Goal: Task Accomplishment & Management: Manage account settings

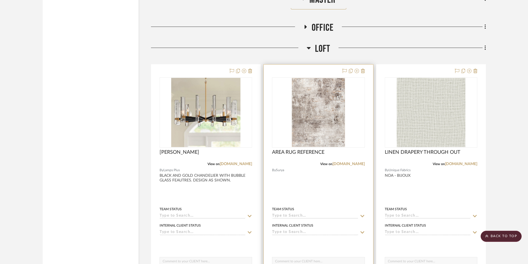
scroll to position [2218, 0]
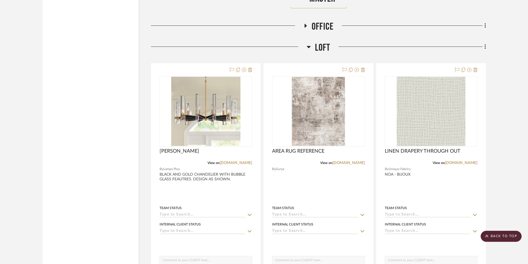
click at [306, 26] on icon at bounding box center [306, 26] width 2 height 4
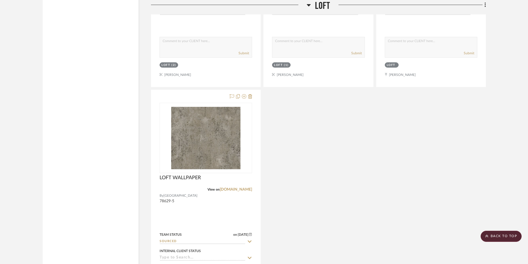
scroll to position [3355, 0]
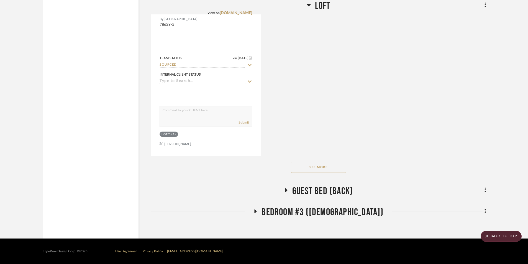
click at [289, 190] on icon at bounding box center [286, 190] width 7 height 4
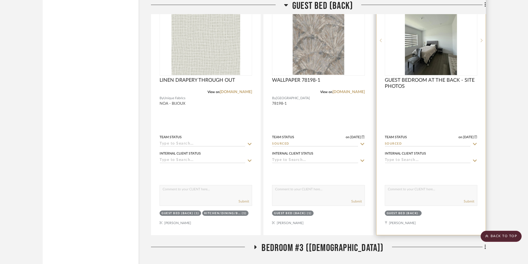
scroll to position [3606, 0]
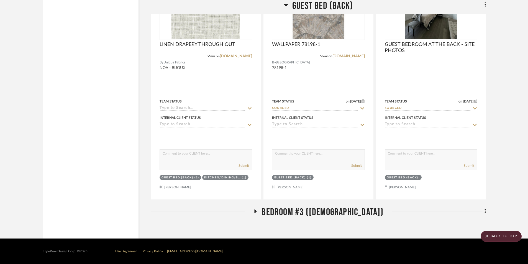
click at [259, 211] on icon at bounding box center [255, 211] width 7 height 4
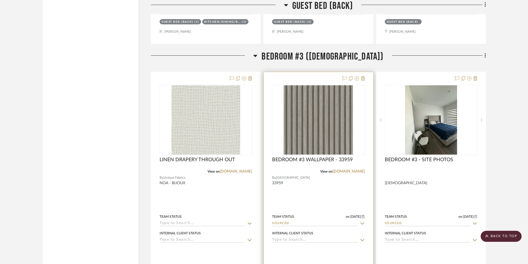
scroll to position [3772, 0]
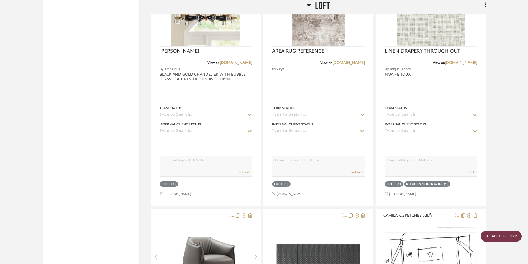
click at [498, 234] on scroll-to-top-button "BACK TO TOP" at bounding box center [501, 236] width 41 height 11
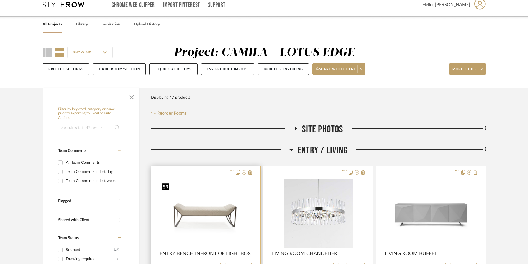
scroll to position [129, 0]
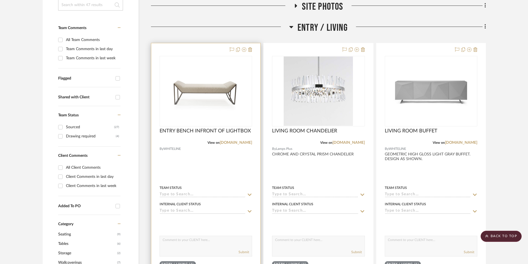
click at [204, 169] on div at bounding box center [205, 164] width 109 height 243
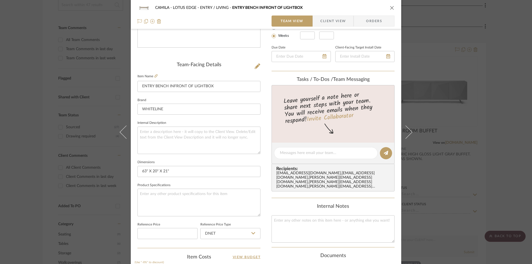
scroll to position [0, 0]
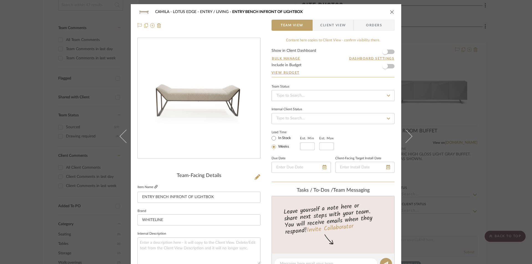
click at [154, 186] on icon at bounding box center [155, 186] width 3 height 3
click at [182, 246] on textarea at bounding box center [199, 251] width 123 height 27
type textarea "l"
type textarea "LIGHT WARM GRAY FAUX LEATHER ENTRY BENCH WITH GEOMETRIC DETAILS. DESIGN AS SHOW…"
click at [170, 218] on input "WHITELINE" at bounding box center [199, 220] width 123 height 11
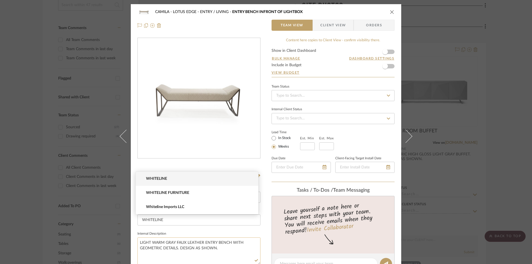
click at [177, 258] on textarea "LIGHT WARM GRAY FAUX LEATHER ENTRY BENCH WITH GEOMETRIC DETAILS. DESIGN AS SHOW…" at bounding box center [199, 251] width 123 height 27
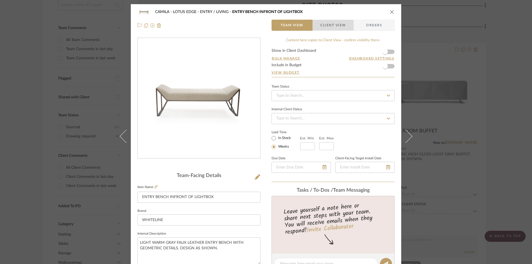
click at [336, 25] on span "Client View" at bounding box center [333, 25] width 26 height 11
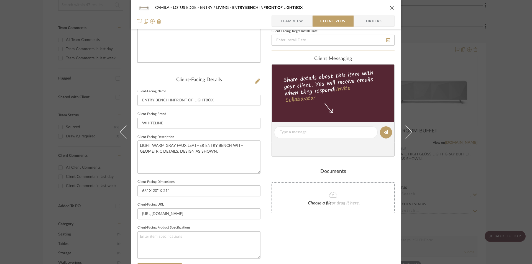
scroll to position [148, 0]
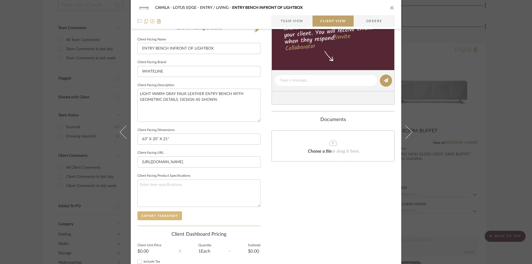
click at [149, 212] on button "Export Tearsheet" at bounding box center [160, 216] width 45 height 9
click at [390, 6] on icon "close" at bounding box center [392, 8] width 4 height 4
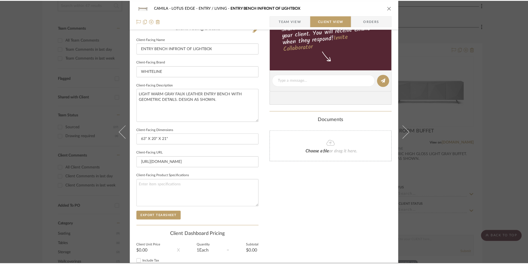
scroll to position [129, 0]
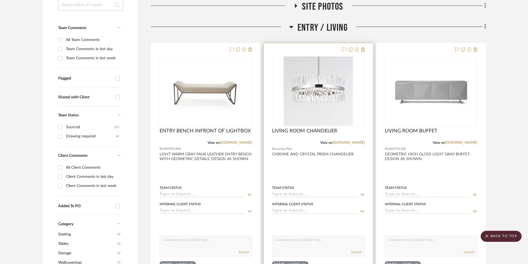
click at [336, 180] on div at bounding box center [318, 164] width 109 height 243
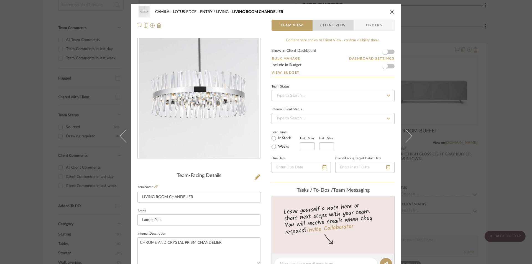
click at [342, 25] on span "Client View" at bounding box center [333, 25] width 26 height 11
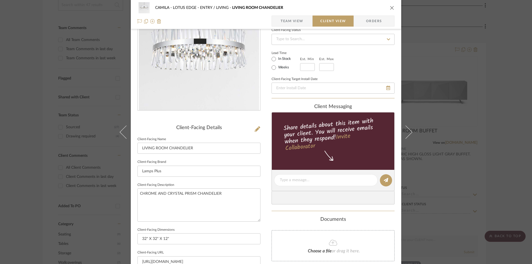
scroll to position [111, 0]
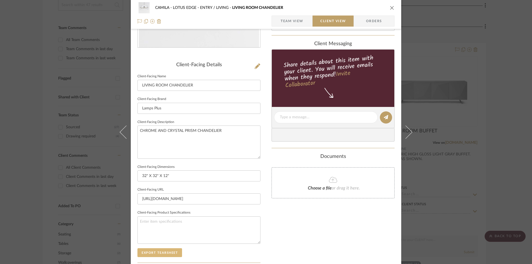
click at [170, 251] on button "Export Tearsheet" at bounding box center [160, 252] width 45 height 9
click at [392, 9] on icon "close" at bounding box center [392, 8] width 4 height 4
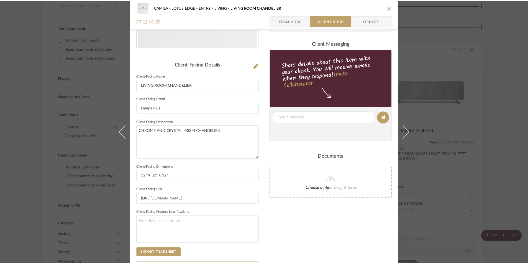
scroll to position [129, 0]
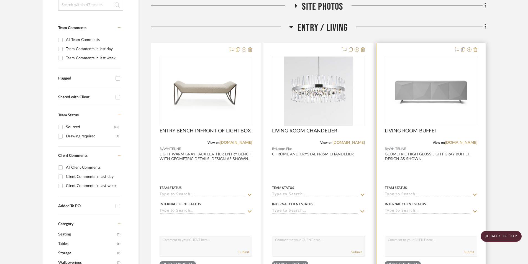
click at [432, 169] on div at bounding box center [431, 164] width 109 height 243
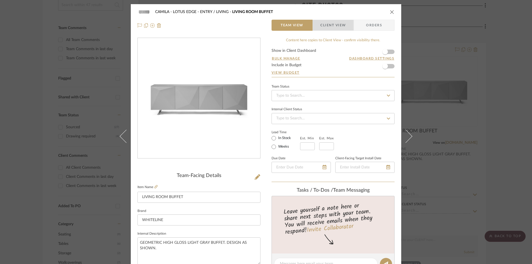
click at [343, 27] on span "Client View" at bounding box center [333, 25] width 26 height 11
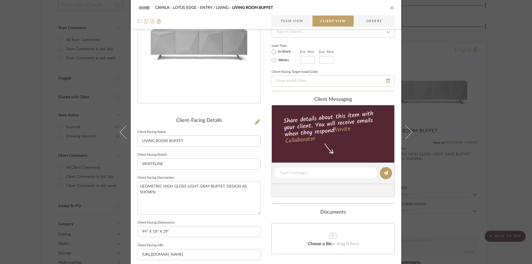
scroll to position [129, 0]
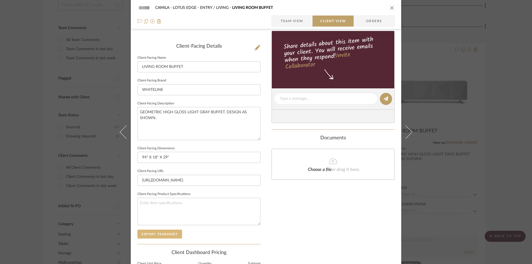
click at [164, 233] on button "Export Tearsheet" at bounding box center [160, 234] width 45 height 9
click at [391, 6] on icon "close" at bounding box center [392, 8] width 4 height 4
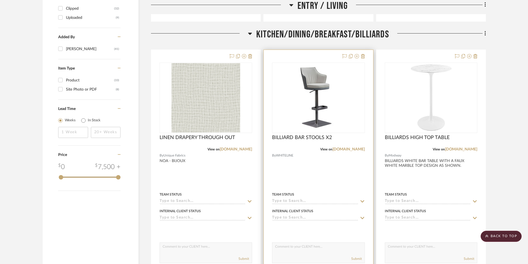
scroll to position [647, 0]
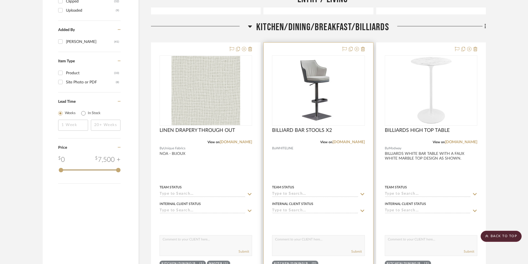
click at [336, 158] on div at bounding box center [318, 164] width 109 height 243
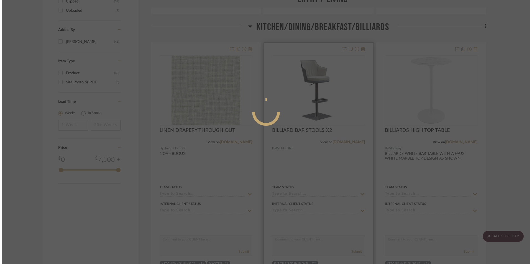
scroll to position [0, 0]
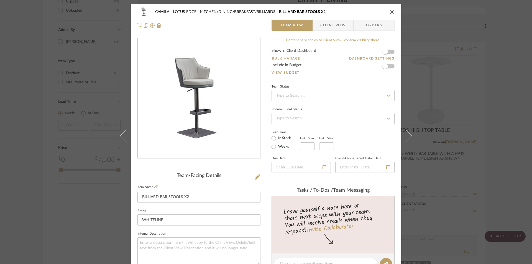
drag, startPoint x: 330, startPoint y: 31, endPoint x: 328, endPoint y: 26, distance: 5.0
click at [328, 29] on div "CAMILA - LOTUS EDGE KITCHEN/DINING/BREAKFAST/BILLIARDS BILLIARD BAR STOOLS X2 T…" at bounding box center [266, 18] width 271 height 29
click at [328, 26] on span "Client View" at bounding box center [333, 25] width 26 height 11
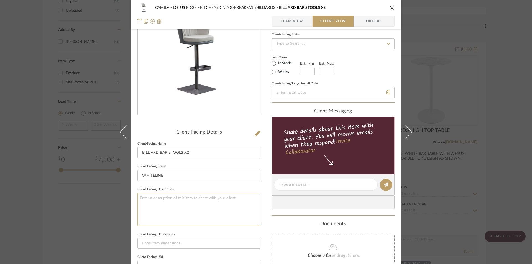
scroll to position [55, 0]
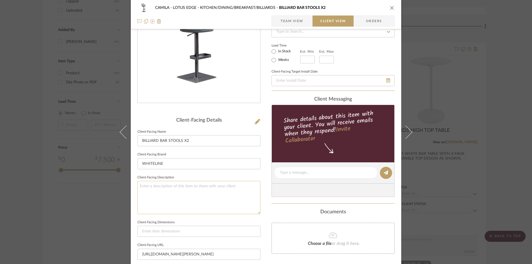
click at [191, 188] on textarea at bounding box center [199, 197] width 123 height 33
type textarea "W"
click at [245, 191] on textarea "CONTRASTING GRAY FAUX LEATHER BAR STOOLS. FOR KITCHEN AND BILLIARDS. DESIGN AS …" at bounding box center [199, 197] width 123 height 33
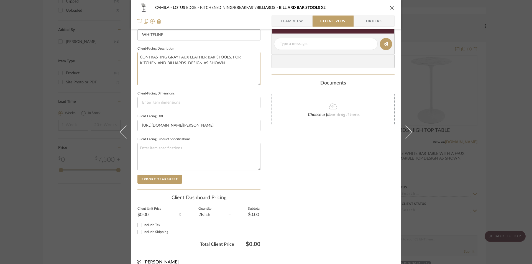
scroll to position [185, 0]
type textarea "CONTRASTING GRAY FAUX LEATHER BAR STOOLS. FOR KITCHEN AND BILLIARDS. DESIGN AS …"
click at [170, 176] on button "Export Tearsheet" at bounding box center [160, 178] width 45 height 9
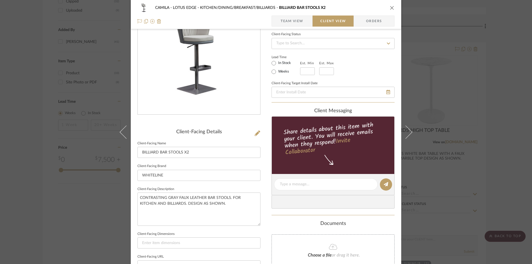
scroll to position [37, 0]
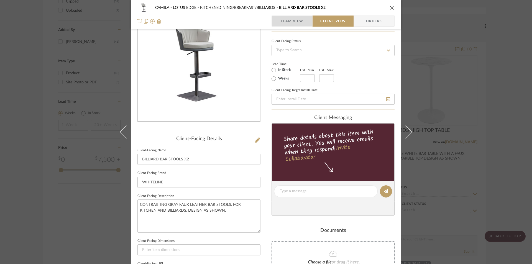
drag, startPoint x: 274, startPoint y: 18, endPoint x: 270, endPoint y: 22, distance: 5.3
click at [274, 19] on span "button" at bounding box center [276, 21] width 9 height 11
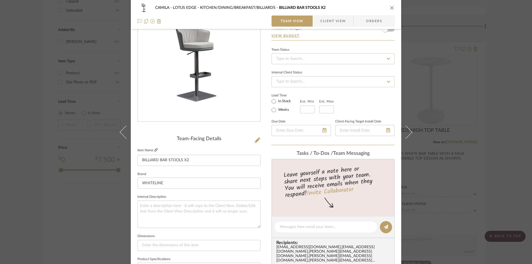
click at [155, 151] on icon at bounding box center [155, 149] width 3 height 3
click at [163, 246] on input at bounding box center [199, 245] width 123 height 11
paste input "W19” D20” H35”/45""
type input "W19” D20” H35”/45""
click at [197, 221] on textarea at bounding box center [199, 214] width 123 height 27
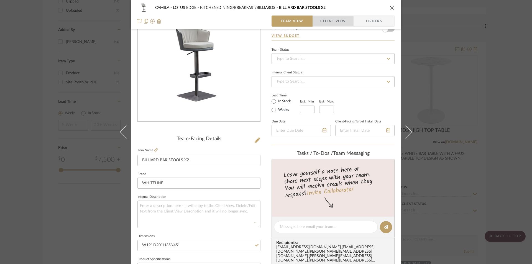
click at [329, 21] on span "Client View" at bounding box center [333, 21] width 26 height 11
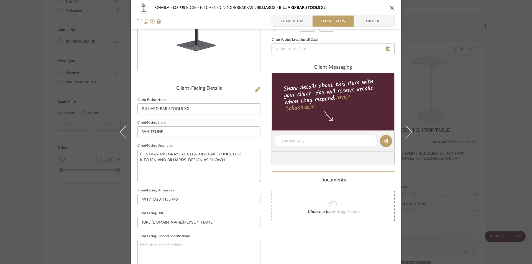
scroll to position [166, 0]
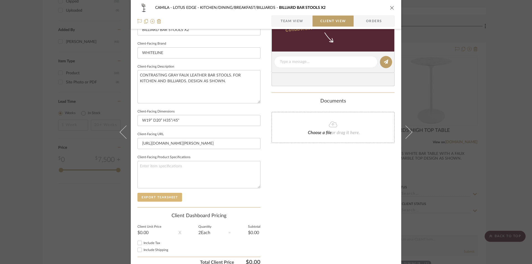
click at [158, 194] on button "Export Tearsheet" at bounding box center [160, 197] width 45 height 9
drag, startPoint x: 391, startPoint y: 9, endPoint x: 411, endPoint y: 79, distance: 72.8
click at [391, 9] on icon "close" at bounding box center [392, 8] width 4 height 4
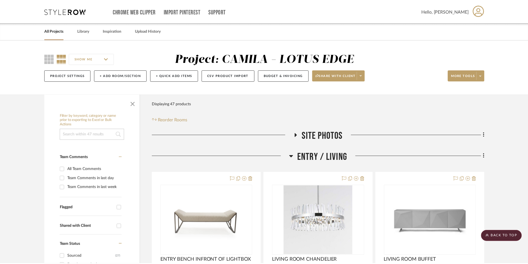
scroll to position [647, 0]
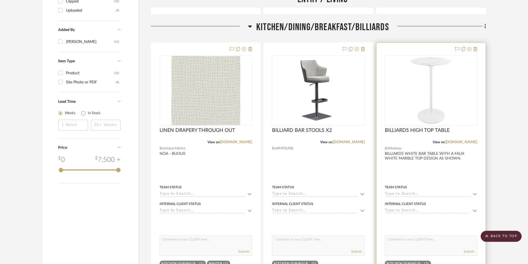
click at [445, 174] on div at bounding box center [431, 164] width 109 height 243
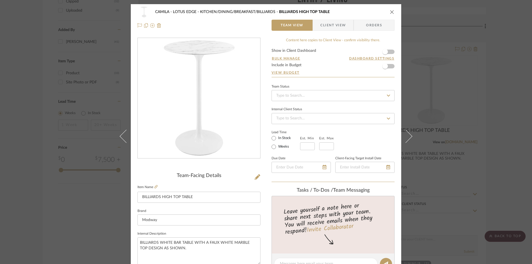
click at [322, 27] on span "Client View" at bounding box center [333, 25] width 26 height 11
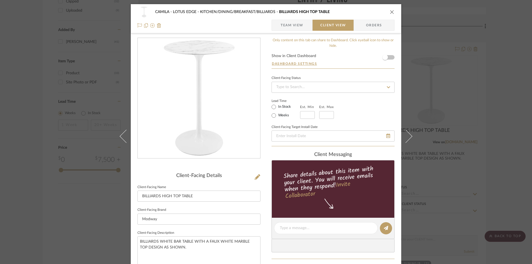
scroll to position [166, 0]
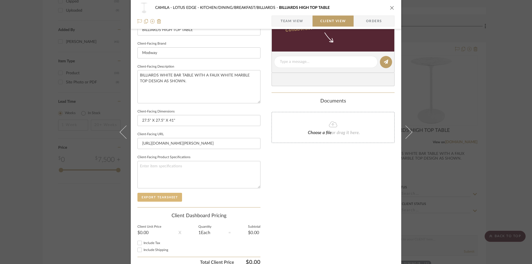
click at [154, 195] on button "Export Tearsheet" at bounding box center [160, 197] width 45 height 9
click at [389, 10] on div "CAMILA - LOTUS EDGE KITCHEN/DINING/BREAKFAST/BILLIARDS BILLIARDS HIGH TOP TABLE" at bounding box center [266, 7] width 257 height 11
click at [390, 9] on icon "close" at bounding box center [392, 8] width 4 height 4
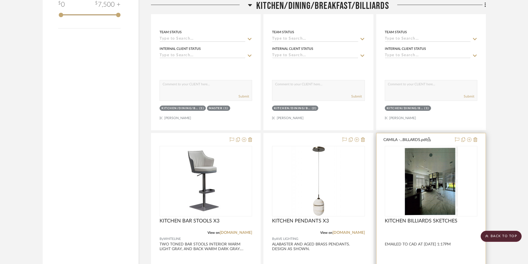
scroll to position [869, 0]
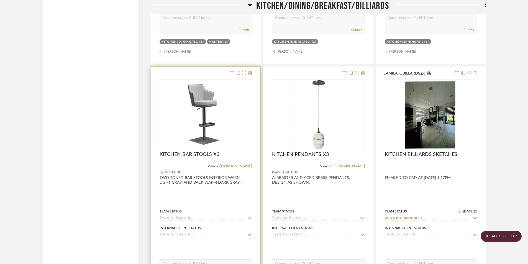
click at [229, 192] on div at bounding box center [205, 188] width 109 height 243
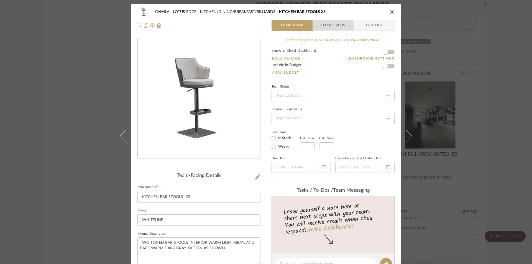
click at [328, 21] on span "Client View" at bounding box center [333, 25] width 26 height 11
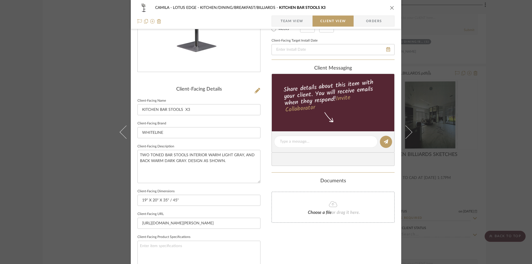
scroll to position [185, 0]
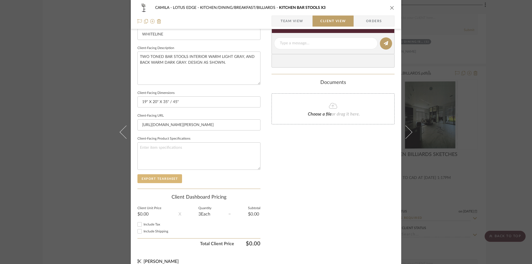
click at [163, 177] on button "Export Tearsheet" at bounding box center [160, 178] width 45 height 9
click at [390, 8] on icon "close" at bounding box center [392, 8] width 4 height 4
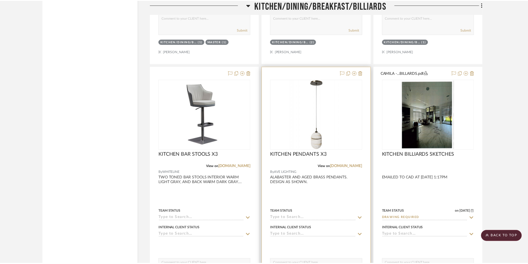
scroll to position [869, 0]
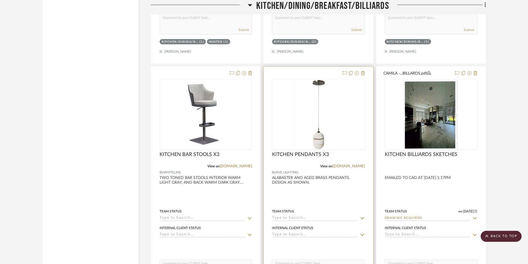
click at [351, 194] on div at bounding box center [318, 188] width 109 height 243
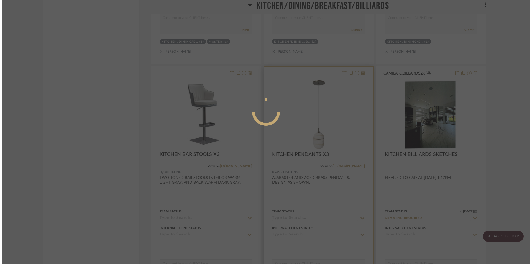
scroll to position [0, 0]
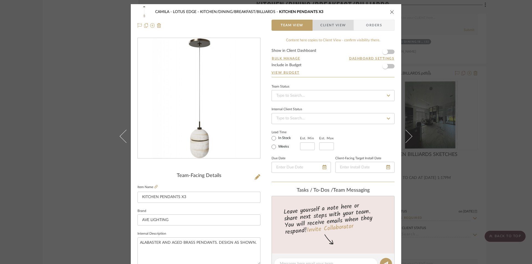
click at [326, 24] on span "Client View" at bounding box center [333, 25] width 26 height 11
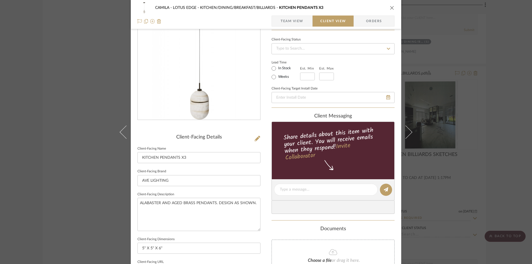
scroll to position [129, 0]
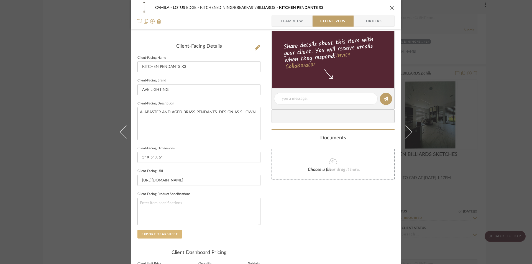
click at [167, 235] on button "Export Tearsheet" at bounding box center [160, 234] width 45 height 9
click at [390, 8] on icon "close" at bounding box center [392, 8] width 4 height 4
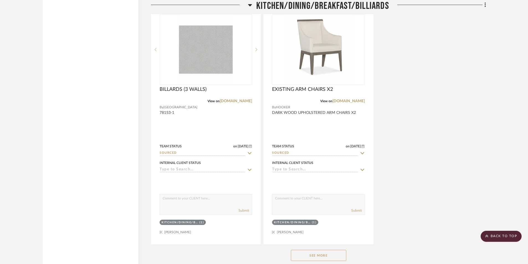
scroll to position [1183, 0]
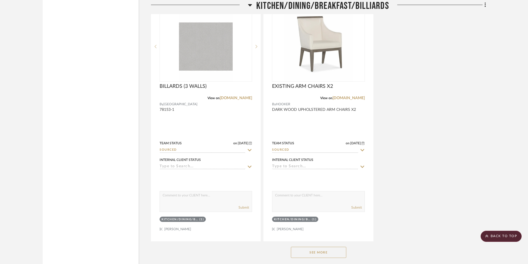
click at [317, 247] on button "See More" at bounding box center [318, 252] width 55 height 11
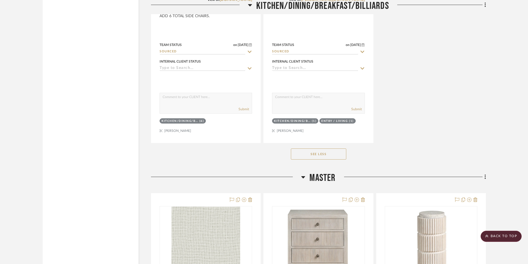
scroll to position [1664, 0]
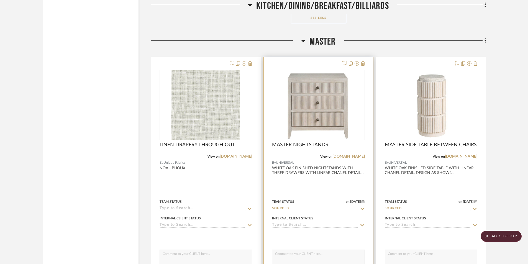
click at [321, 195] on div at bounding box center [318, 178] width 109 height 243
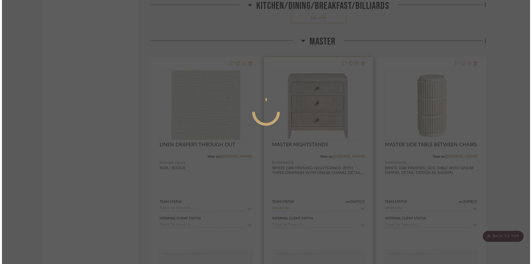
scroll to position [0, 0]
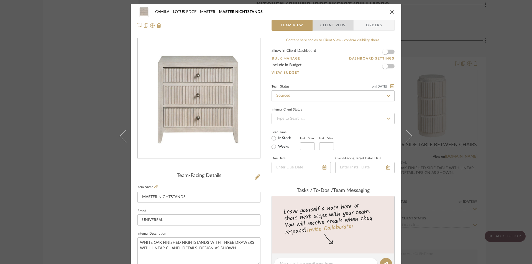
drag, startPoint x: 337, startPoint y: 24, endPoint x: 315, endPoint y: 68, distance: 49.1
click at [337, 24] on span "Client View" at bounding box center [333, 25] width 26 height 11
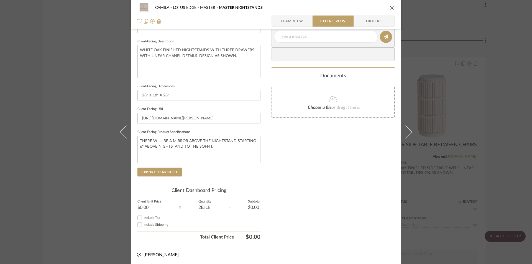
scroll to position [192, 0]
click at [172, 172] on button "Export Tearsheet" at bounding box center [160, 171] width 45 height 9
drag, startPoint x: 391, startPoint y: 8, endPoint x: 390, endPoint y: 16, distance: 7.3
click at [391, 8] on icon "close" at bounding box center [392, 8] width 4 height 4
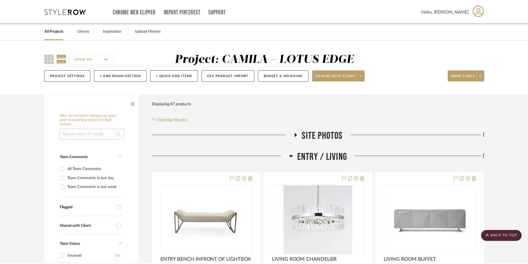
scroll to position [1664, 0]
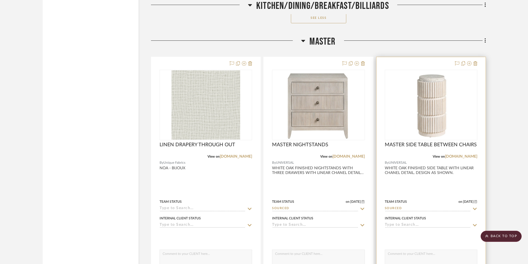
click at [420, 183] on div at bounding box center [431, 178] width 109 height 243
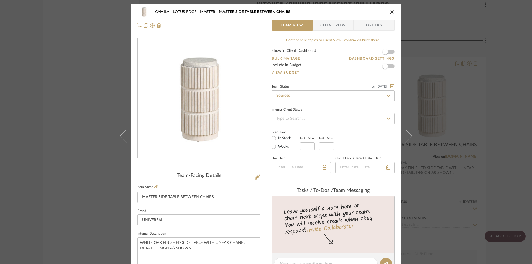
drag, startPoint x: 336, startPoint y: 25, endPoint x: 333, endPoint y: 28, distance: 4.3
click at [334, 26] on span "Client View" at bounding box center [333, 25] width 26 height 11
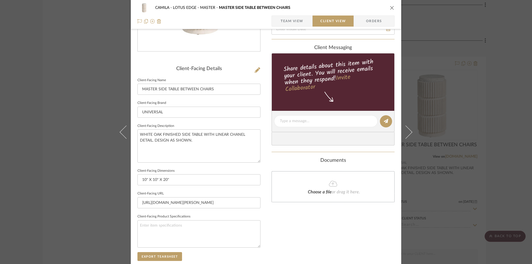
scroll to position [111, 0]
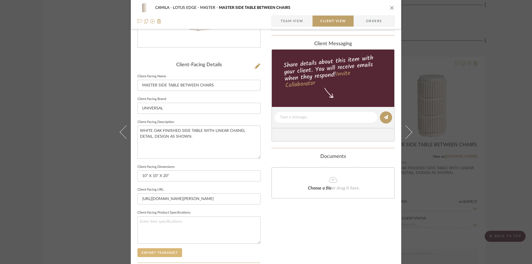
click at [153, 253] on button "Export Tearsheet" at bounding box center [160, 252] width 45 height 9
click at [390, 6] on icon "close" at bounding box center [392, 8] width 4 height 4
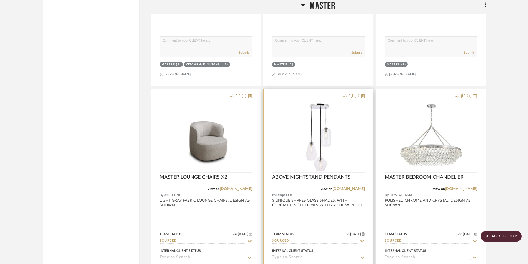
scroll to position [1885, 0]
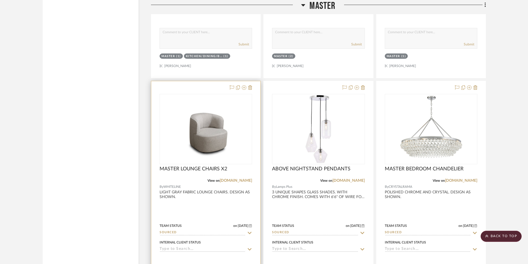
click at [191, 222] on div at bounding box center [205, 202] width 109 height 243
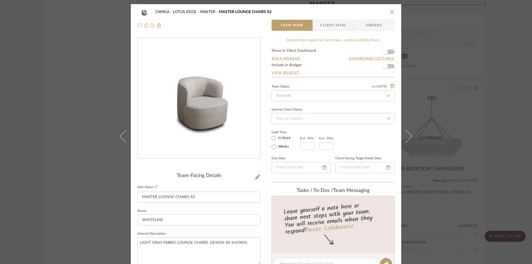
click at [328, 24] on span "Client View" at bounding box center [333, 25] width 26 height 11
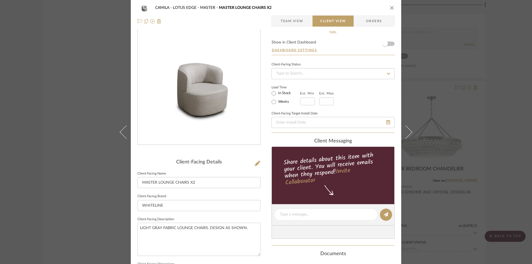
scroll to position [148, 0]
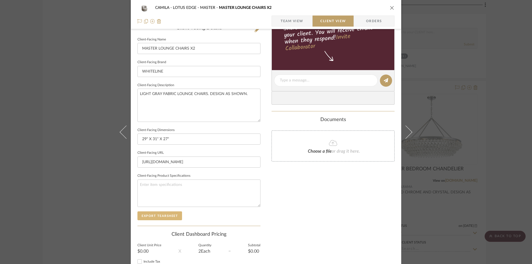
click at [152, 216] on button "Export Tearsheet" at bounding box center [160, 216] width 45 height 9
click at [391, 8] on icon "close" at bounding box center [392, 8] width 4 height 4
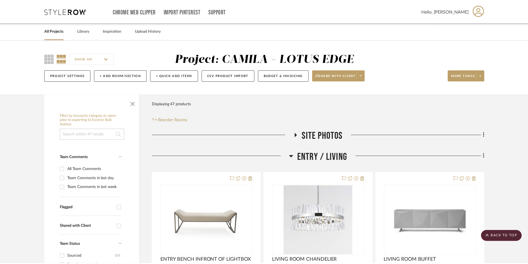
scroll to position [1885, 0]
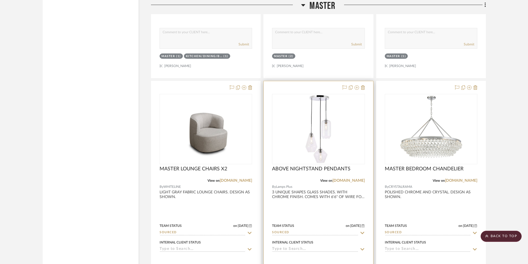
click at [321, 210] on div at bounding box center [318, 202] width 109 height 243
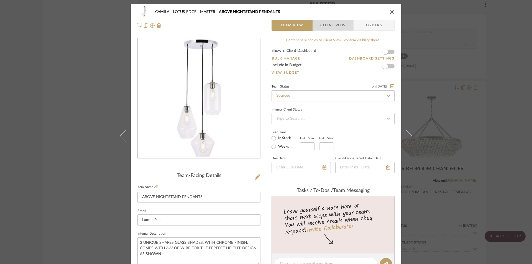
drag, startPoint x: 319, startPoint y: 23, endPoint x: 280, endPoint y: 68, distance: 59.6
click at [318, 23] on span "Client View" at bounding box center [333, 25] width 40 height 11
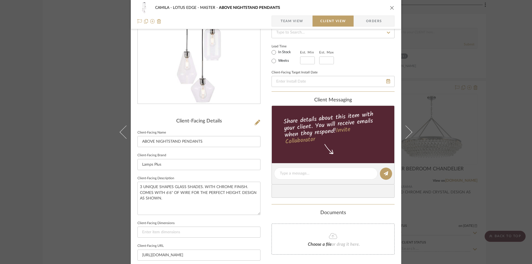
scroll to position [166, 0]
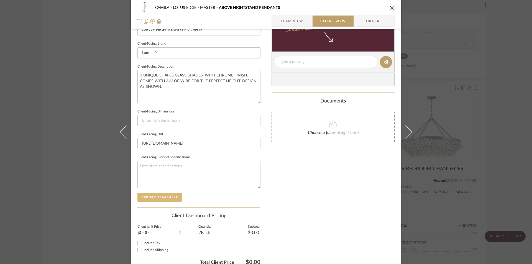
click at [154, 196] on button "Export Tearsheet" at bounding box center [160, 197] width 45 height 9
click at [391, 7] on icon "close" at bounding box center [392, 8] width 4 height 4
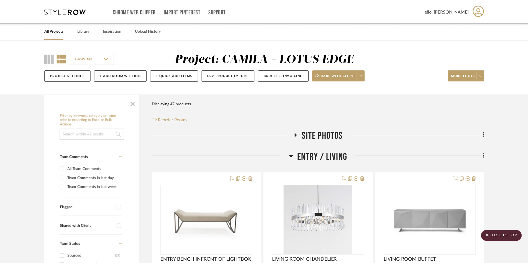
scroll to position [1885, 0]
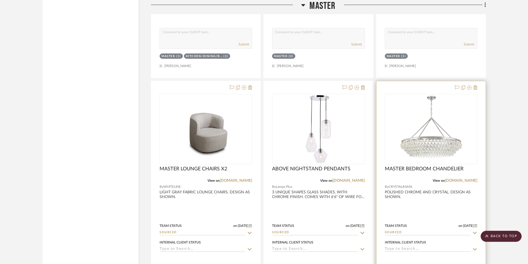
click at [441, 198] on div at bounding box center [431, 202] width 109 height 243
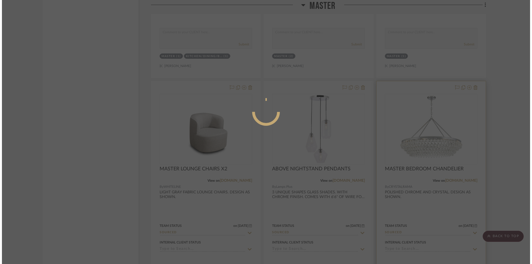
scroll to position [0, 0]
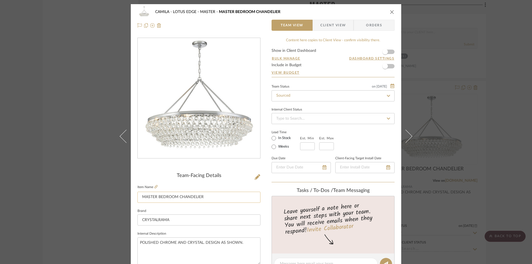
click at [229, 195] on input "MASTER BEDROOM CHANDELIER" at bounding box center [199, 197] width 123 height 11
type input "MASTER BEDROOM CHANDELIER - A"
click at [332, 25] on span "Client View" at bounding box center [333, 25] width 26 height 11
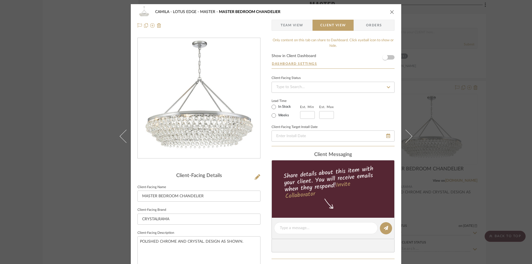
type input "MASTER BEDROOM CHANDELIER - A"
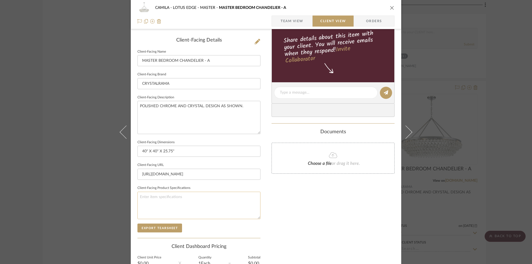
scroll to position [148, 0]
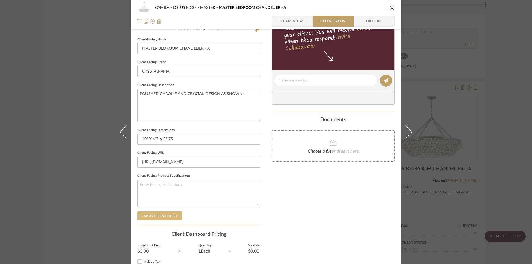
click at [162, 215] on button "Export Tearsheet" at bounding box center [160, 216] width 45 height 9
click at [387, 8] on div "CAMILA - LOTUS EDGE MASTER MASTER BEDROOM CHANDELIER - A" at bounding box center [266, 7] width 257 height 11
click at [390, 8] on icon "close" at bounding box center [392, 8] width 4 height 4
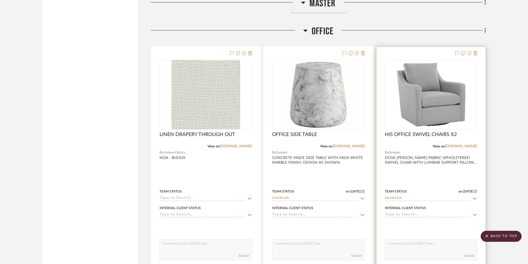
scroll to position [2532, 0]
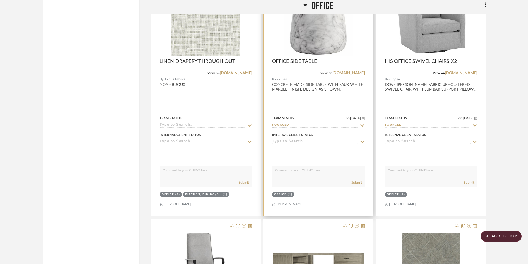
click at [327, 111] on div at bounding box center [318, 95] width 109 height 243
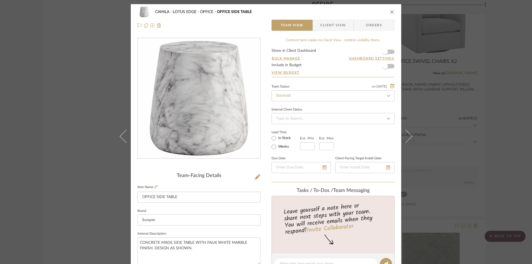
click at [326, 25] on span "Client View" at bounding box center [333, 25] width 26 height 11
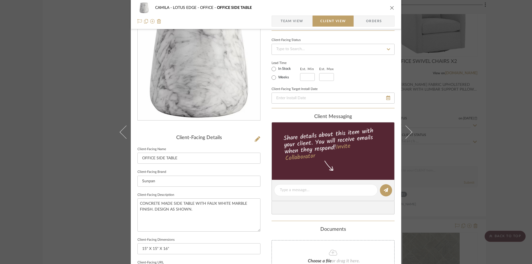
scroll to position [148, 0]
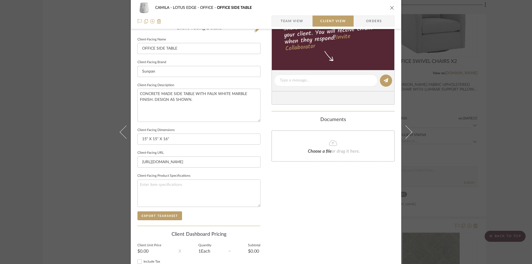
click at [159, 210] on sr-form-field "Client-Facing Product Specifications" at bounding box center [199, 191] width 123 height 39
click at [162, 219] on button "Export Tearsheet" at bounding box center [160, 216] width 45 height 9
click at [390, 7] on icon "close" at bounding box center [392, 8] width 4 height 4
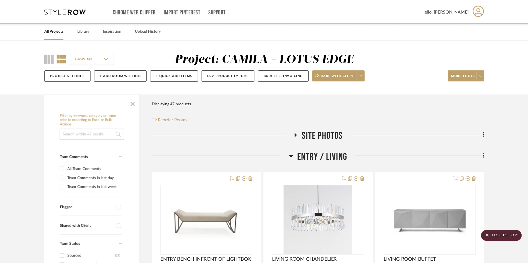
scroll to position [2532, 0]
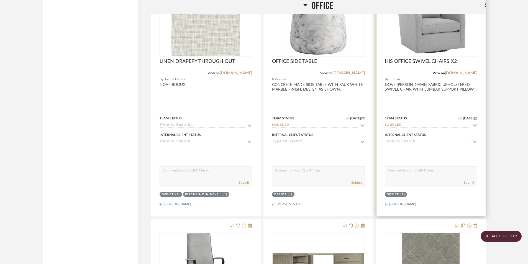
click at [411, 123] on input "Sourced" at bounding box center [428, 125] width 86 height 5
click at [422, 103] on div at bounding box center [431, 95] width 109 height 243
click at [423, 110] on div at bounding box center [431, 95] width 109 height 243
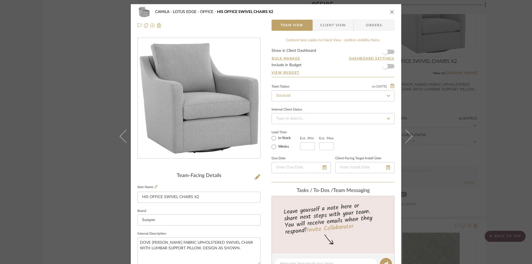
click at [327, 22] on span "Client View" at bounding box center [333, 25] width 26 height 11
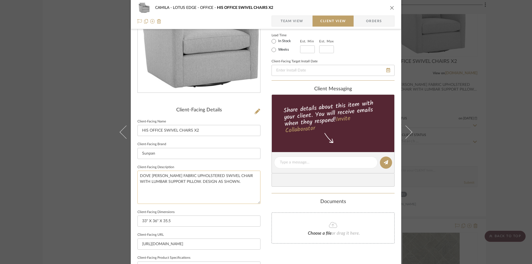
scroll to position [148, 0]
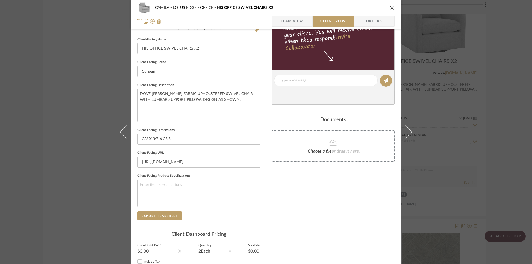
click at [141, 220] on div "Client-Facing Details Client-Facing Name HIS OFFICE SWIVEL CHAIRS X2 Client-Fac…" at bounding box center [199, 125] width 123 height 201
click at [143, 217] on button "Export Tearsheet" at bounding box center [160, 216] width 45 height 9
click at [390, 9] on icon "close" at bounding box center [392, 8] width 4 height 4
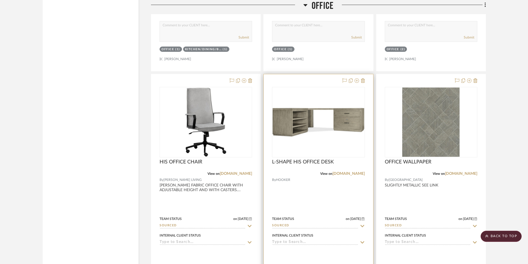
scroll to position [2680, 0]
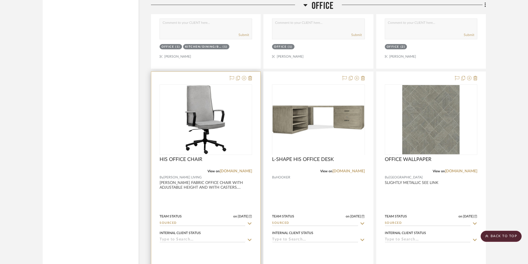
click at [213, 204] on div at bounding box center [205, 193] width 109 height 243
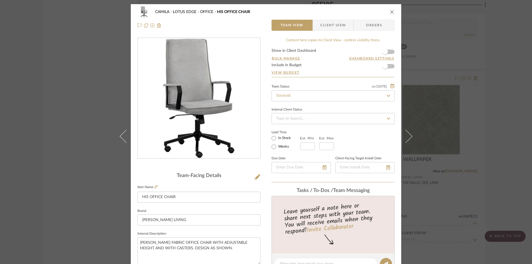
click at [335, 21] on span "Client View" at bounding box center [333, 25] width 26 height 11
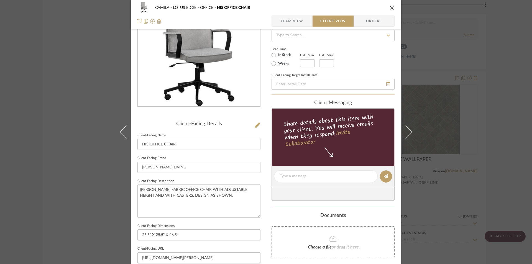
scroll to position [148, 0]
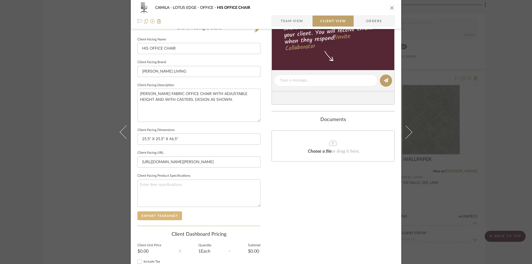
click at [161, 216] on button "Export Tearsheet" at bounding box center [160, 216] width 45 height 9
click at [390, 7] on icon "close" at bounding box center [392, 8] width 4 height 4
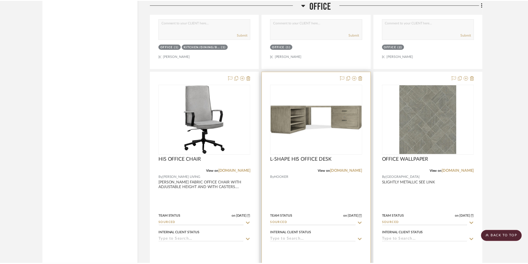
scroll to position [2680, 0]
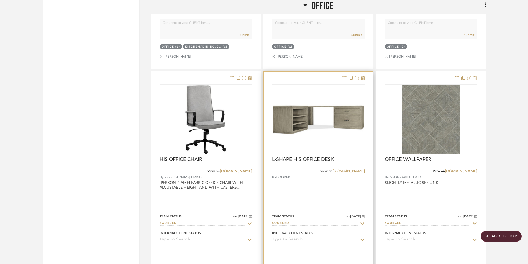
click at [336, 193] on div at bounding box center [318, 193] width 109 height 243
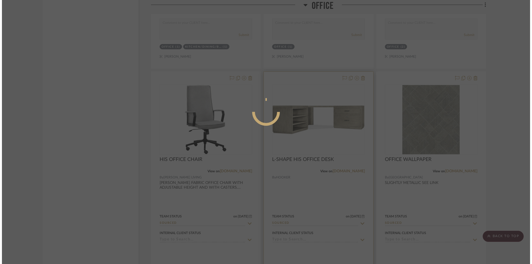
scroll to position [0, 0]
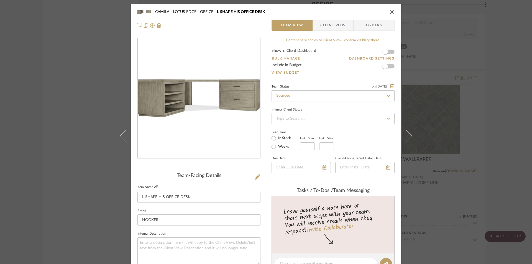
click at [154, 186] on icon at bounding box center [155, 186] width 3 height 3
click at [193, 243] on textarea at bounding box center [199, 251] width 123 height 27
paste textarea "Oak Veneers with a soft smoked gray Mink finish"
type textarea "Oak Veneers with a soft smoked gray Mink finish desk. With locking drawers. des…"
click at [331, 28] on span "Client View" at bounding box center [333, 25] width 26 height 11
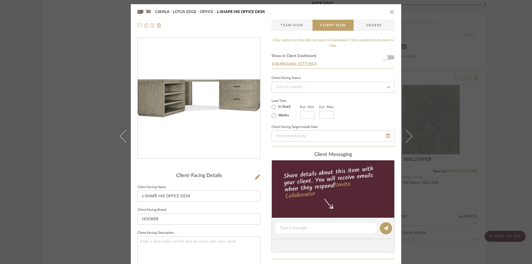
type textarea "Oak Veneers with a soft smoked gray Mink finish desk. With locking drawers. des…"
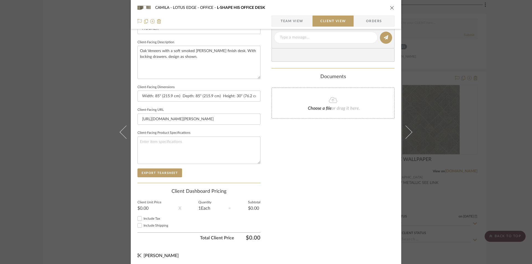
scroll to position [192, 0]
click at [157, 171] on button "Export Tearsheet" at bounding box center [160, 171] width 45 height 9
click at [391, 6] on icon "close" at bounding box center [392, 8] width 4 height 4
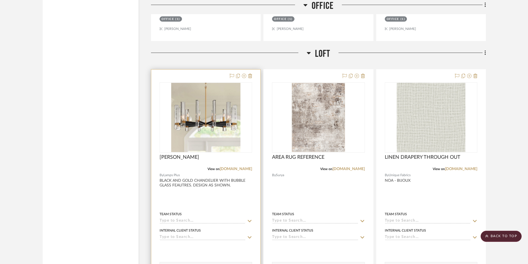
scroll to position [3013, 0]
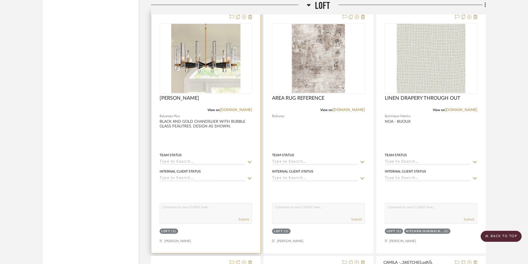
click at [197, 141] on div at bounding box center [205, 132] width 109 height 243
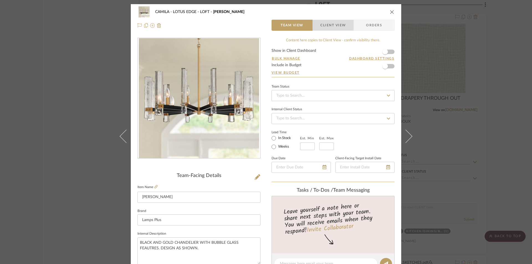
click at [315, 26] on span "button" at bounding box center [316, 25] width 7 height 11
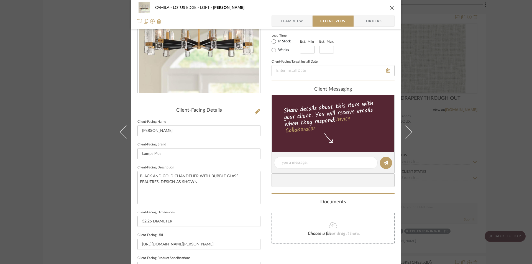
scroll to position [166, 0]
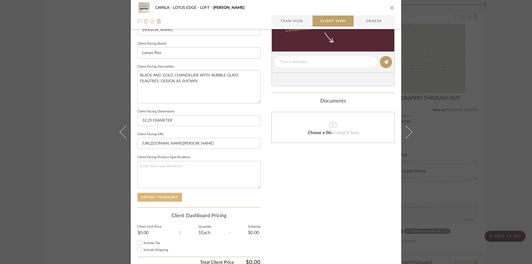
click at [154, 199] on button "Export Tearsheet" at bounding box center [160, 197] width 45 height 9
click at [390, 9] on icon "close" at bounding box center [392, 8] width 4 height 4
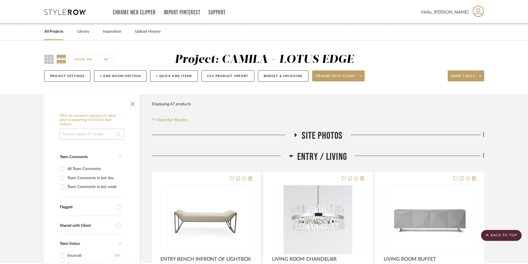
scroll to position [3013, 0]
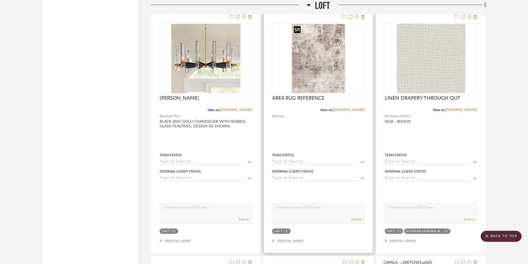
click at [318, 55] on img "0" at bounding box center [319, 58] width 54 height 69
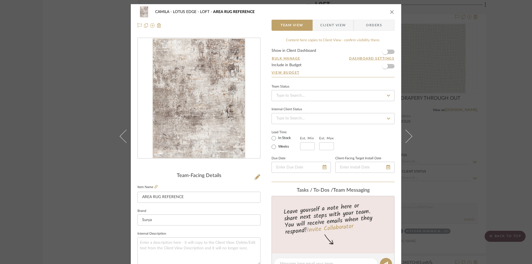
click at [391, 11] on icon "close" at bounding box center [392, 12] width 4 height 4
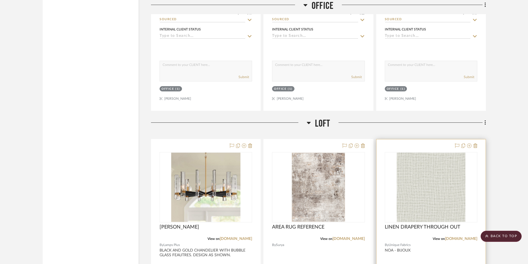
scroll to position [2883, 0]
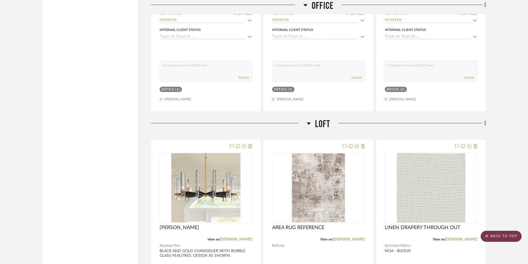
click at [509, 231] on scroll-to-top-button "BACK TO TOP" at bounding box center [501, 236] width 41 height 11
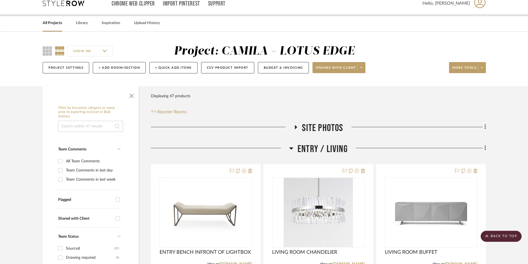
scroll to position [0, 0]
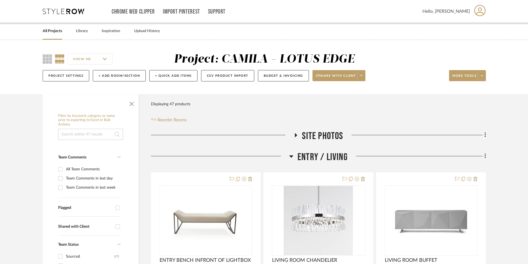
click at [292, 155] on icon at bounding box center [291, 156] width 4 height 7
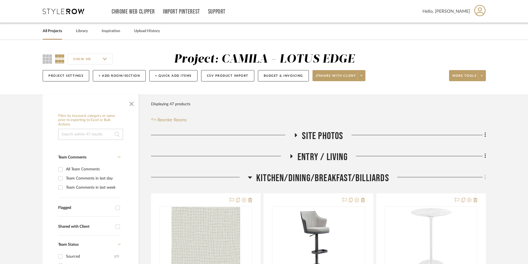
click at [484, 179] on fa-icon at bounding box center [485, 177] width 4 height 9
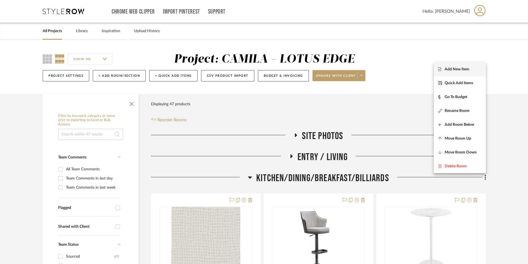
click at [453, 68] on span "Add New Item" at bounding box center [457, 69] width 25 height 5
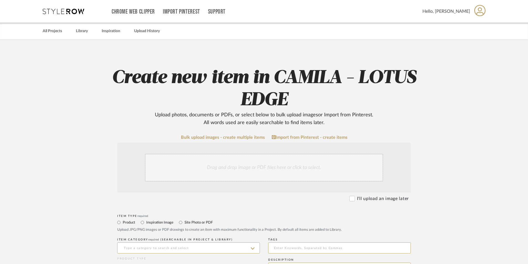
click at [251, 171] on div "Drag and drop image or PDF files here or click to select." at bounding box center [264, 168] width 238 height 28
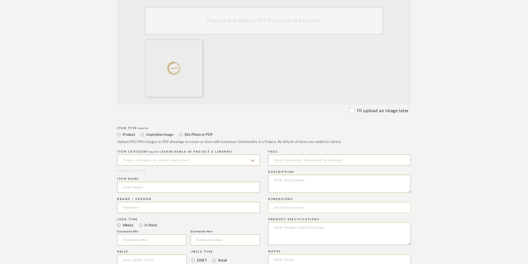
scroll to position [148, 0]
click at [186, 134] on label "Site Photo or PDF" at bounding box center [198, 134] width 29 height 6
click at [184, 134] on input "Site Photo or PDF" at bounding box center [180, 134] width 7 height 7
radio input "true"
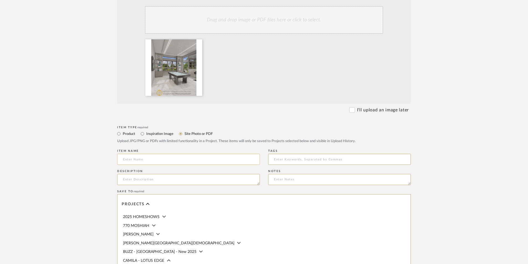
click at [183, 158] on input at bounding box center [188, 159] width 143 height 11
type input "m"
type input "B"
type input "MIRROR BETWEEN WINDOWS"
click at [188, 182] on textarea at bounding box center [188, 179] width 143 height 11
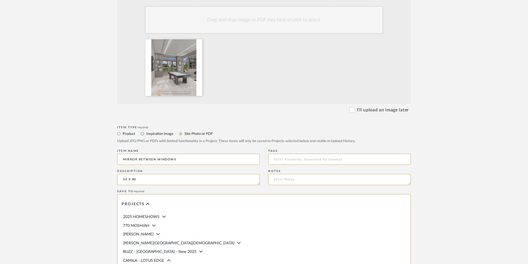
type textarea "54 X 80"
click at [517, 200] on upload-items "Create new item in CAMILA - LOTUS EDGE Upload photos, documents or PDFs, or sel…" at bounding box center [264, 127] width 528 height 470
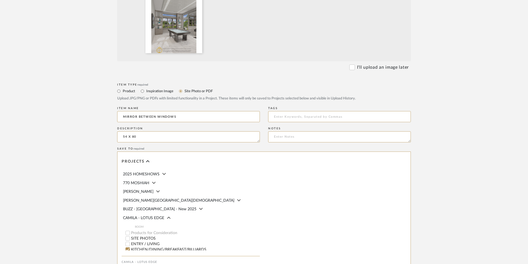
scroll to position [271, 0]
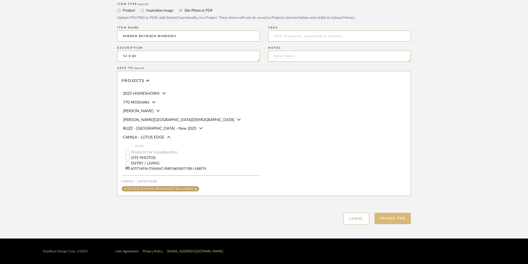
click at [404, 217] on button "Upload Item" at bounding box center [393, 218] width 37 height 11
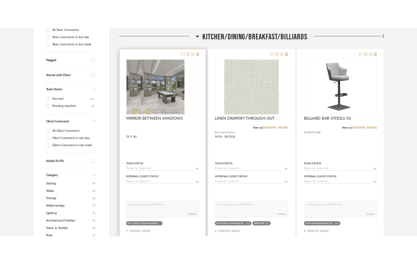
scroll to position [172, 0]
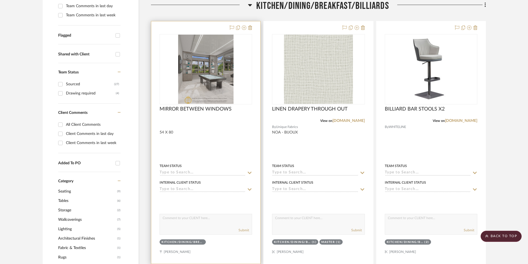
click at [203, 171] on input at bounding box center [203, 172] width 86 height 5
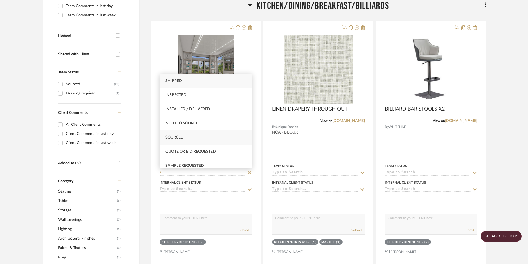
type input "S"
click at [180, 135] on div "Sourced" at bounding box center [206, 138] width 92 height 14
type input "9/18/2025"
type input "Sourced"
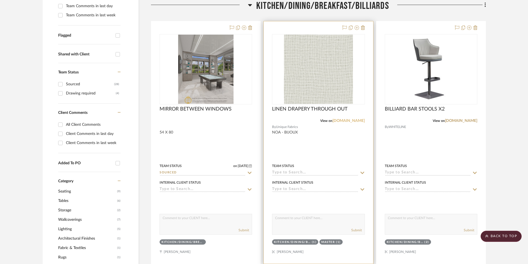
click at [353, 121] on link "uniquefinefabrics.com" at bounding box center [349, 121] width 32 height 4
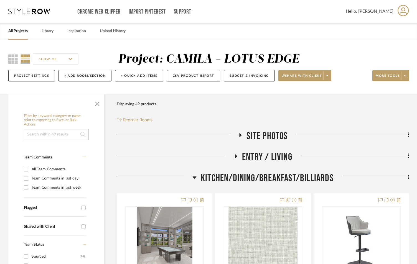
click at [192, 175] on icon at bounding box center [194, 177] width 4 height 7
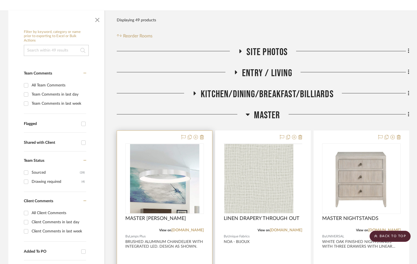
scroll to position [129, 0]
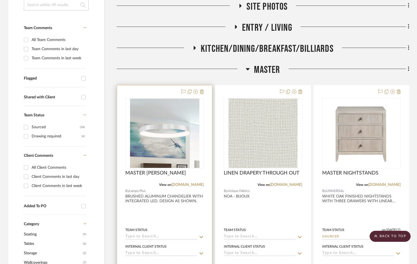
click at [173, 228] on div "Team Status" at bounding box center [164, 230] width 78 height 5
click at [174, 219] on div at bounding box center [164, 206] width 95 height 243
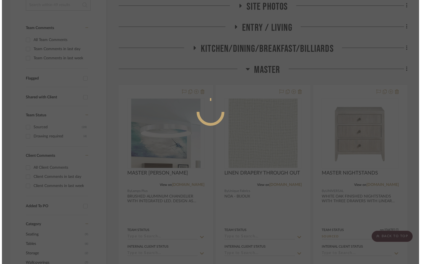
scroll to position [0, 0]
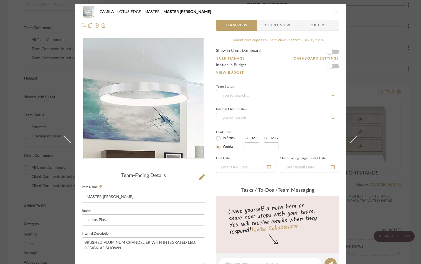
click at [272, 26] on span "Client View" at bounding box center [278, 25] width 26 height 11
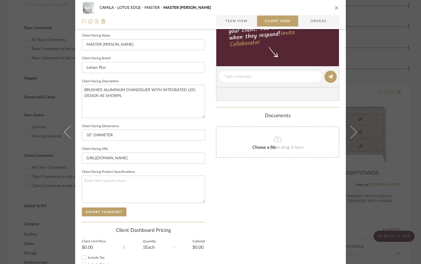
scroll to position [166, 0]
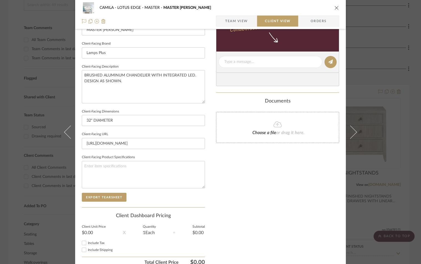
click at [108, 192] on sr-form-field "Client-Facing Product Specifications" at bounding box center [143, 173] width 123 height 39
click at [108, 196] on button "Export Tearsheet" at bounding box center [104, 197] width 45 height 9
click at [336, 6] on button "close" at bounding box center [336, 7] width 5 height 5
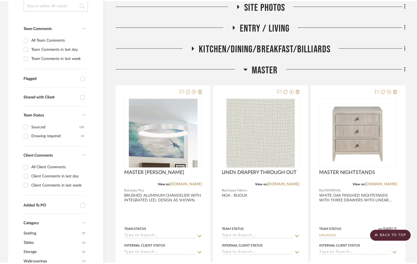
scroll to position [129, 0]
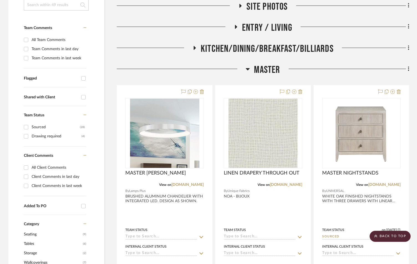
click at [247, 69] on icon at bounding box center [248, 69] width 4 height 2
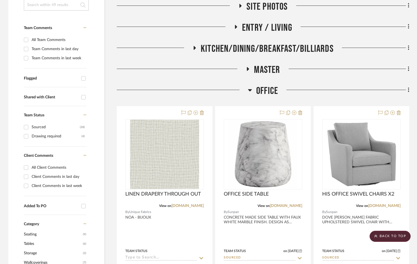
click at [248, 87] on icon at bounding box center [250, 90] width 4 height 7
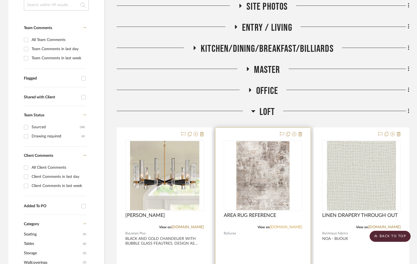
click at [289, 228] on link "surya.com" at bounding box center [286, 227] width 32 height 4
